Goal: Check status: Check status

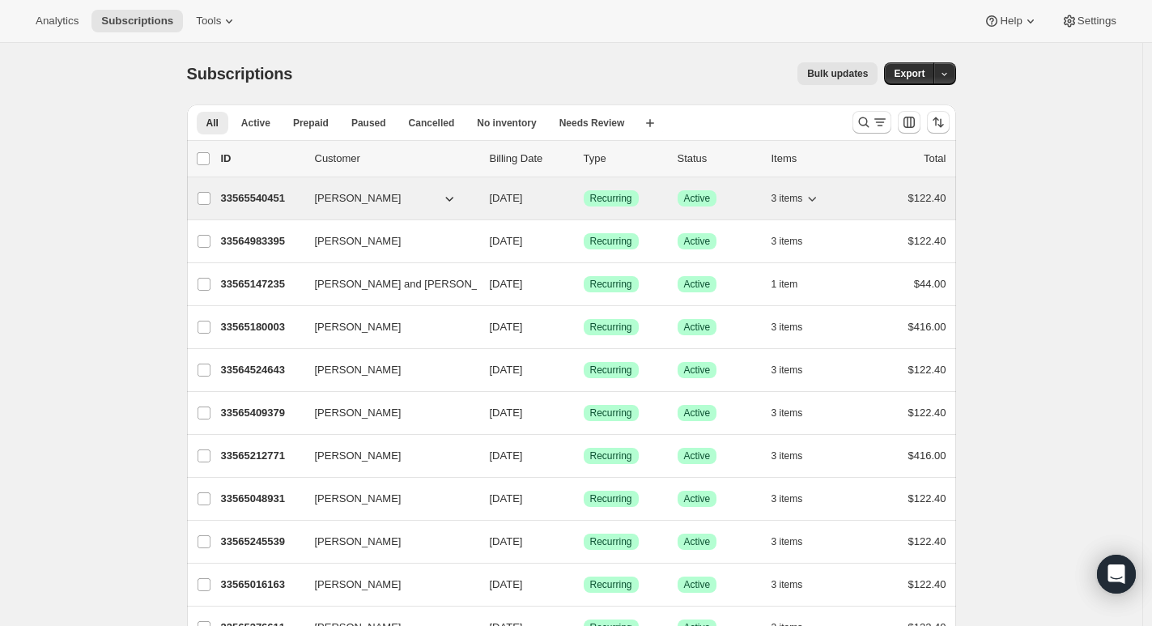
click at [367, 206] on div "33565540451 [PERSON_NAME] [DATE] Success Recurring Success Active 3 items $122.…" at bounding box center [583, 198] width 725 height 23
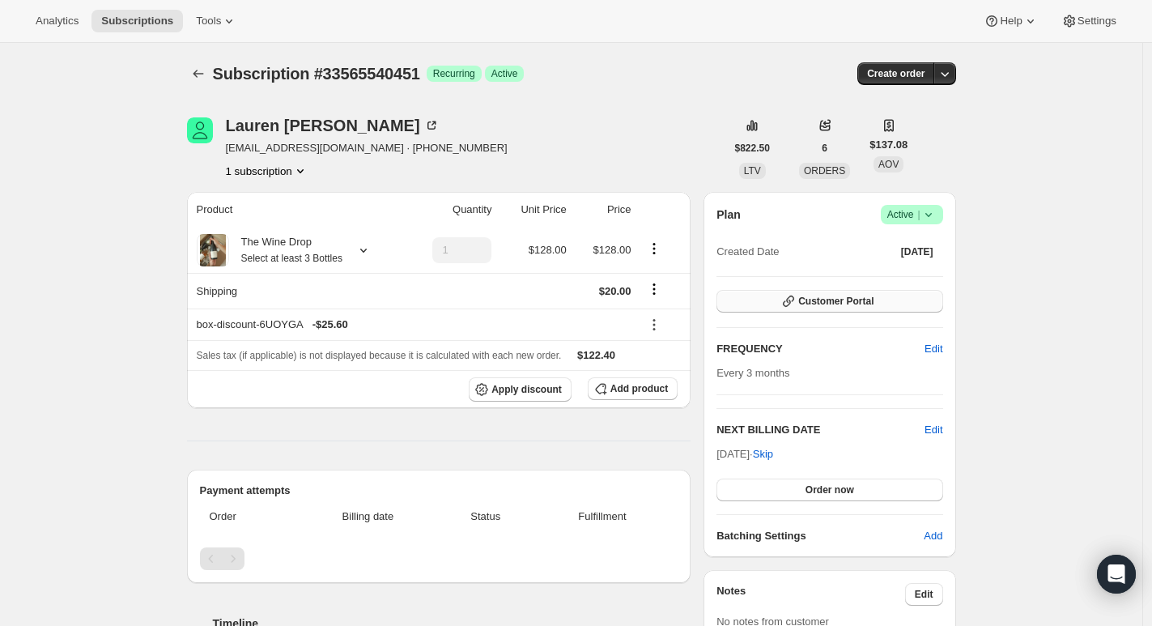
click at [867, 307] on span "Customer Portal" at bounding box center [835, 301] width 75 height 13
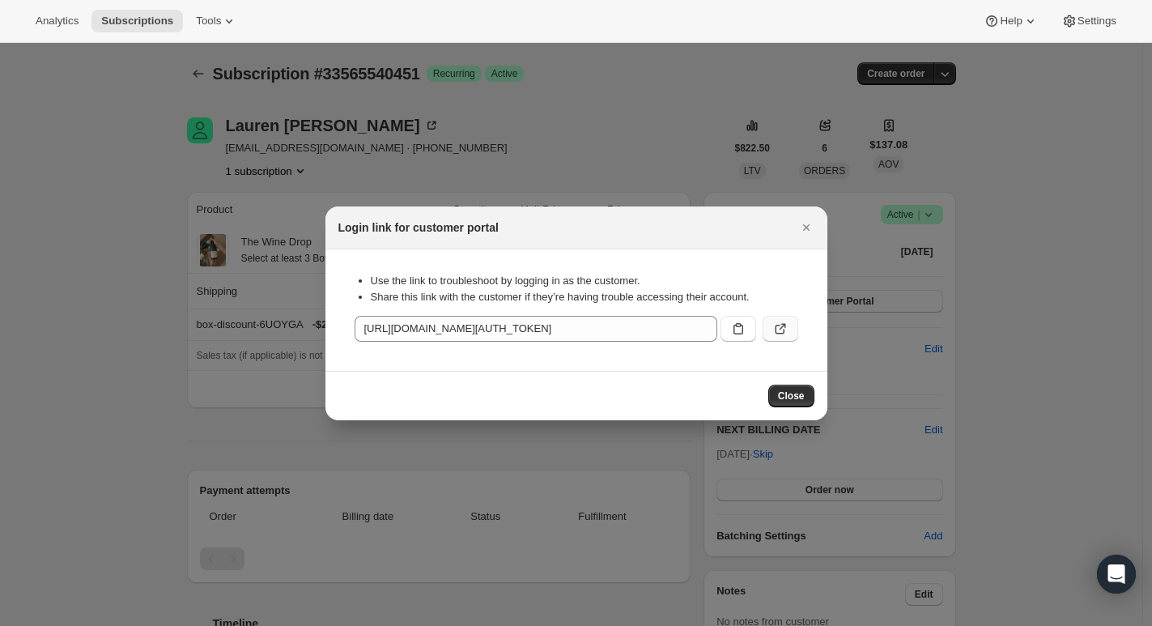
click at [774, 331] on icon ":rbu:" at bounding box center [780, 329] width 16 height 16
click at [774, 325] on icon ":rbu:" at bounding box center [780, 329] width 16 height 16
